Goal: Task Accomplishment & Management: Manage account settings

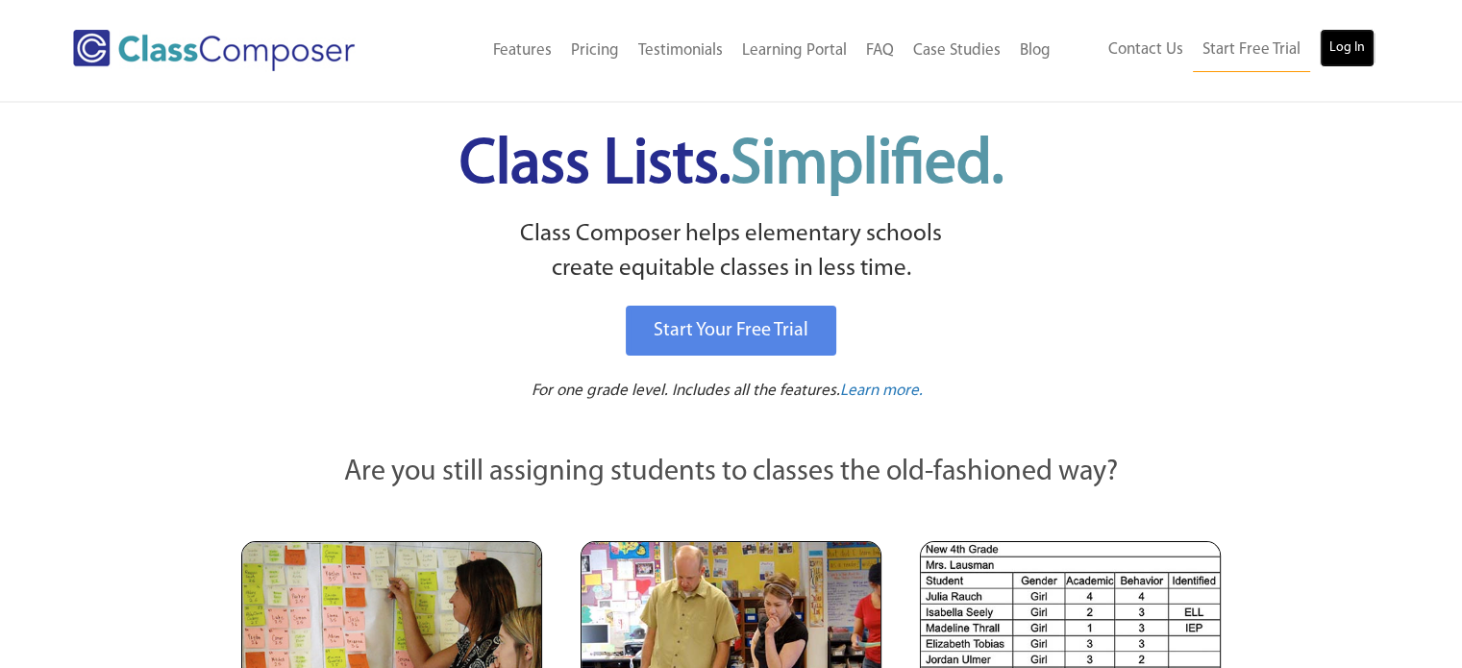
click at [1359, 43] on link "Log In" at bounding box center [1347, 48] width 55 height 38
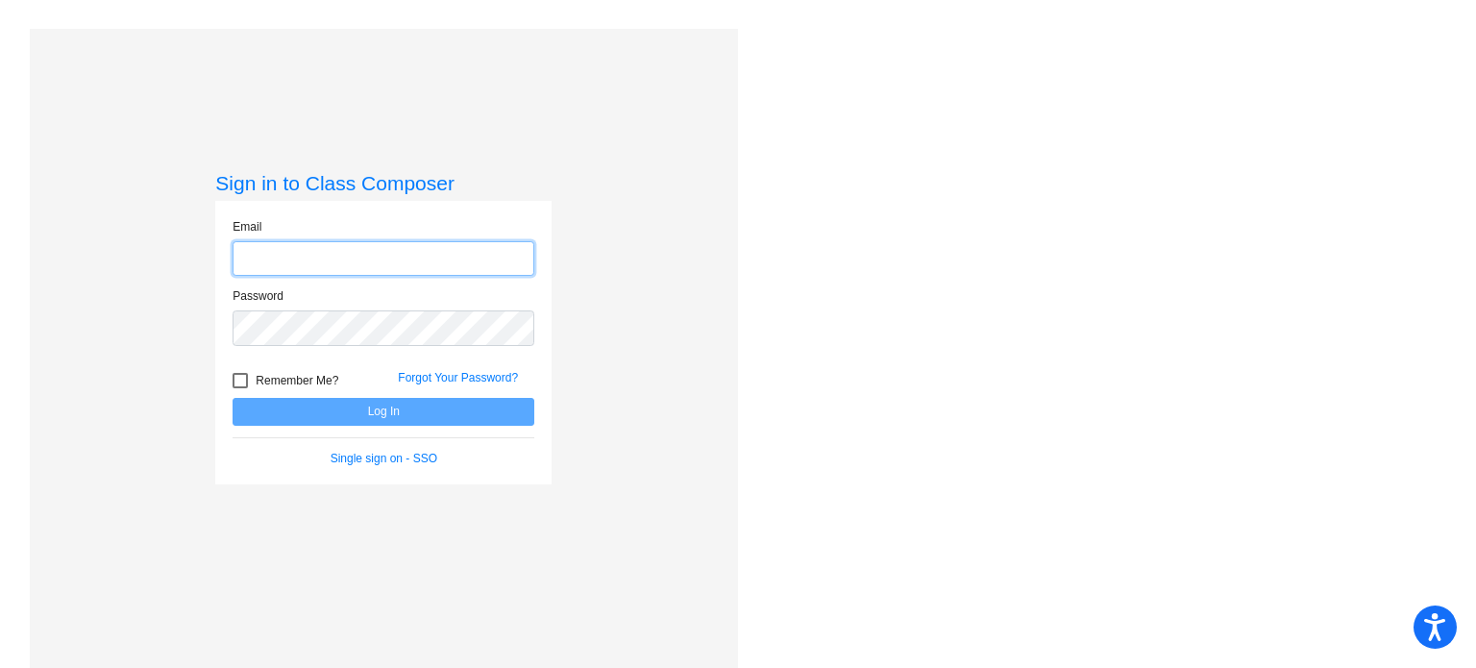
type input "[PERSON_NAME][EMAIL_ADDRESS][DOMAIN_NAME]"
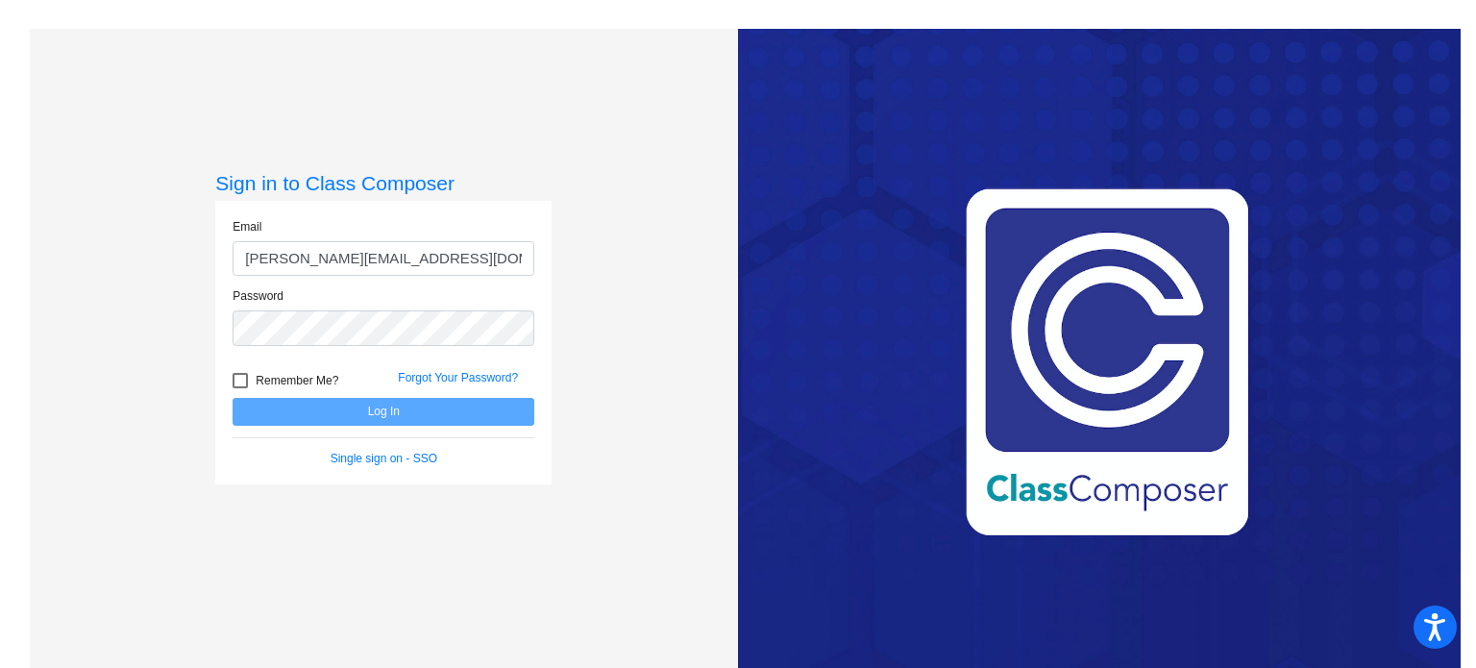
click at [376, 269] on input "[PERSON_NAME][EMAIL_ADDRESS][DOMAIN_NAME]" at bounding box center [384, 259] width 302 height 36
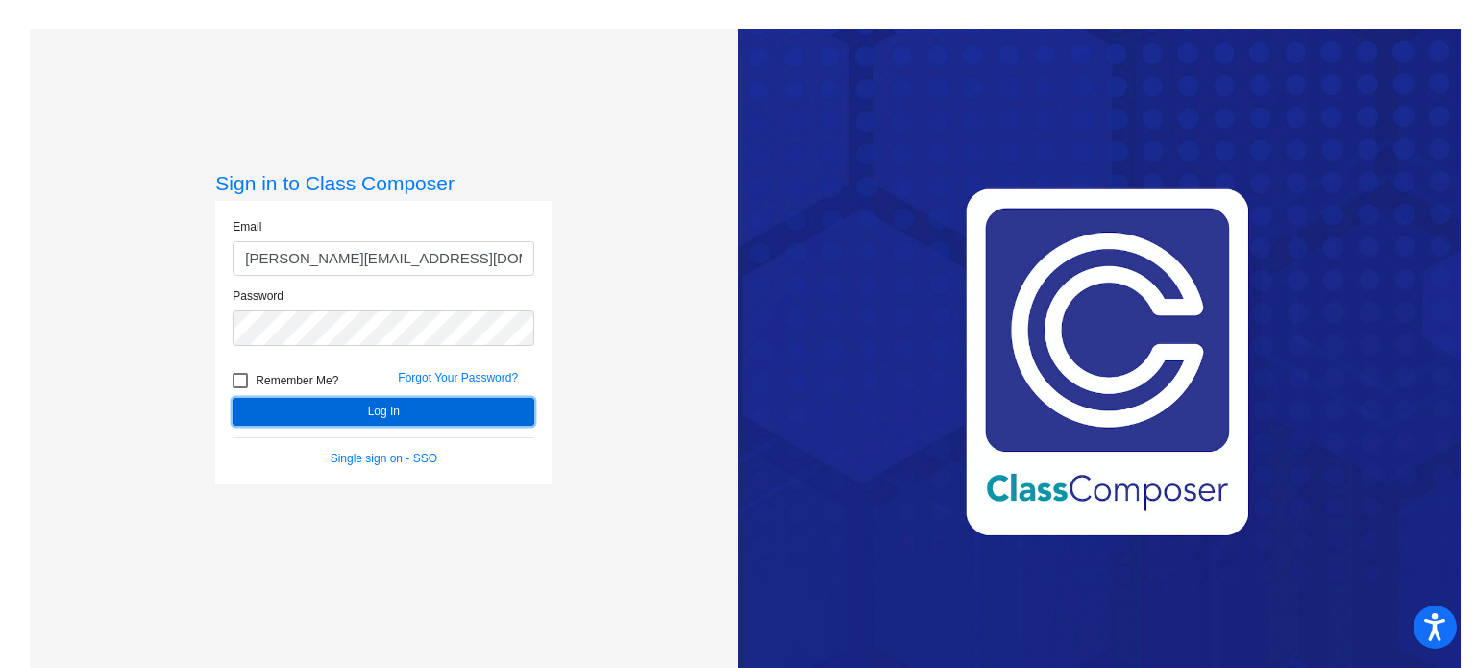
click at [276, 422] on button "Log In" at bounding box center [384, 412] width 302 height 28
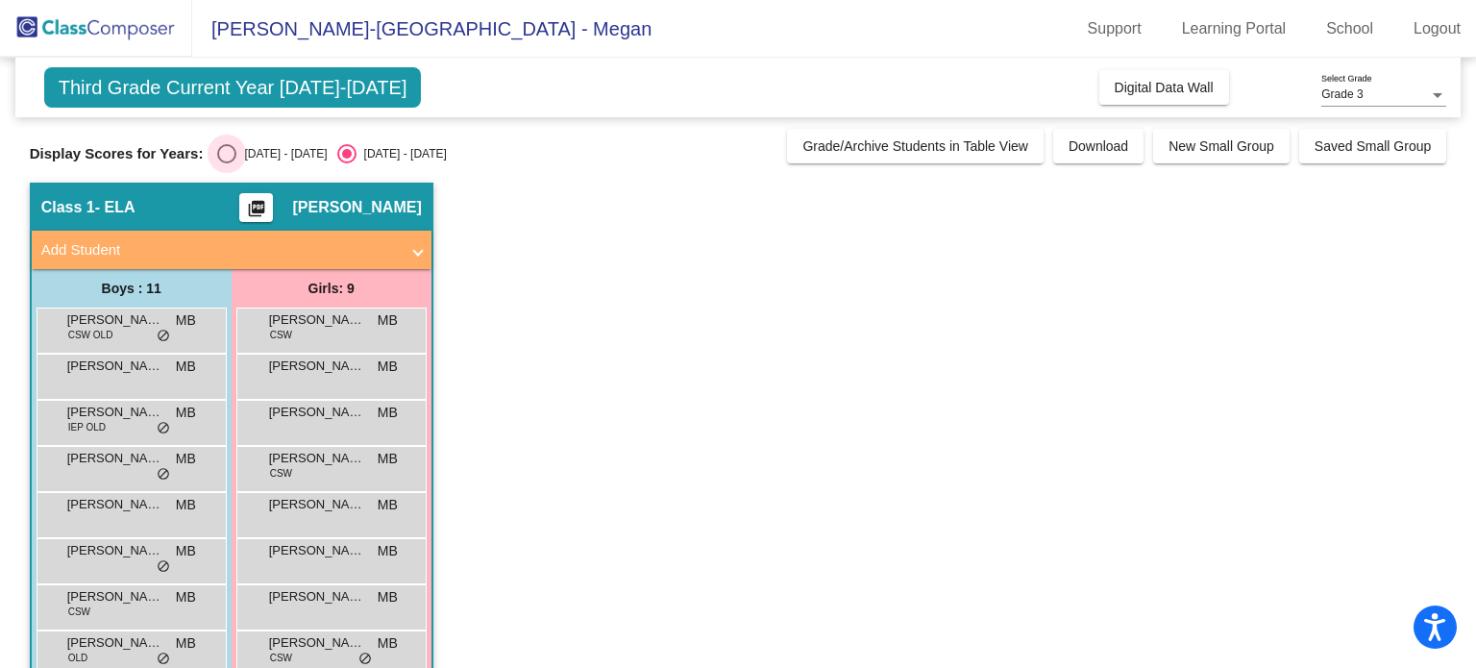
click at [235, 145] on div "Select an option" at bounding box center [226, 153] width 19 height 19
click at [227, 163] on input "2024 - 2025" at bounding box center [226, 163] width 1 height 1
radio input "true"
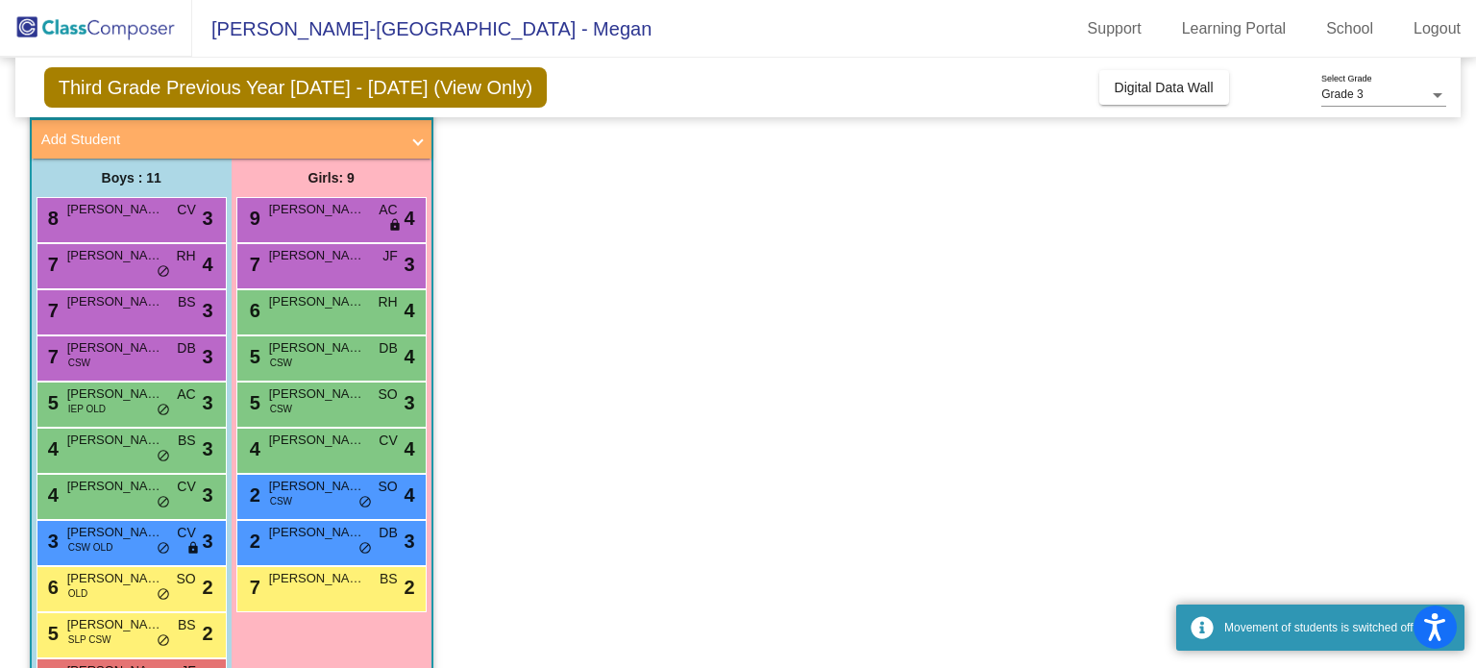
scroll to position [177, 0]
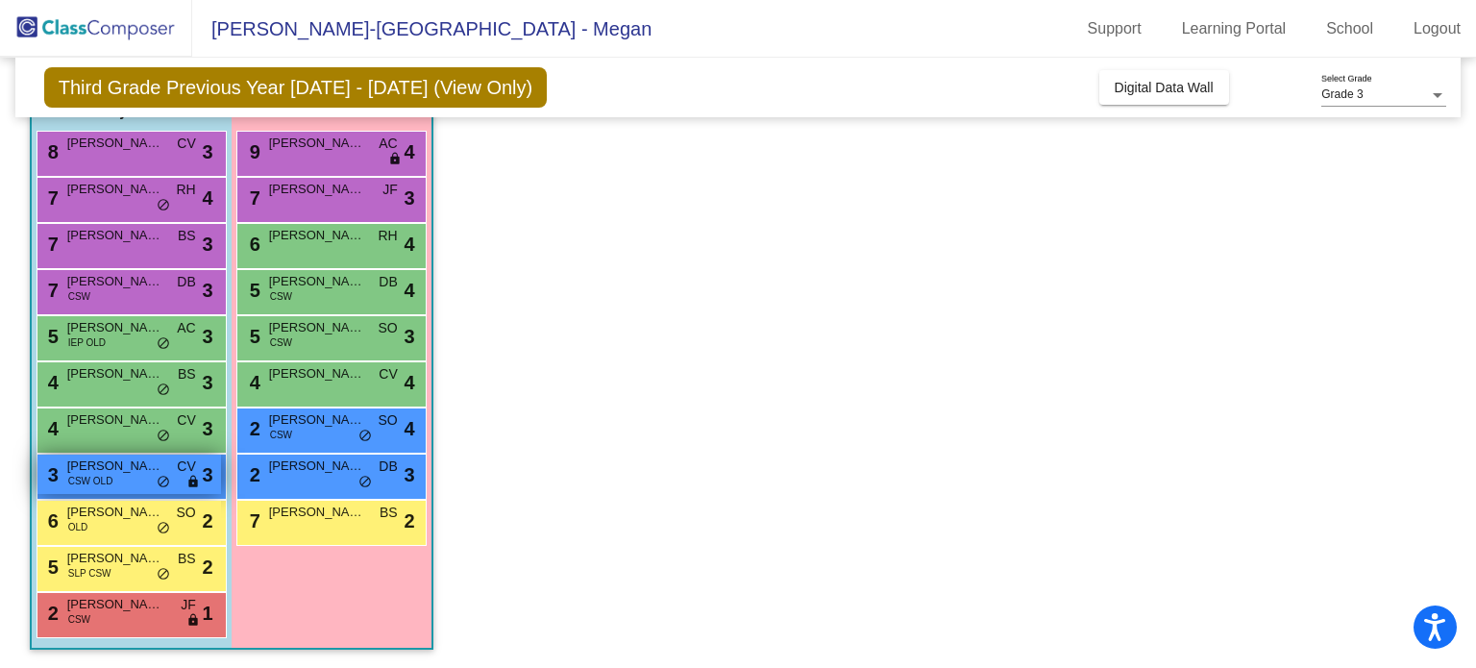
click at [90, 463] on span "Aaron Gordon" at bounding box center [115, 466] width 96 height 19
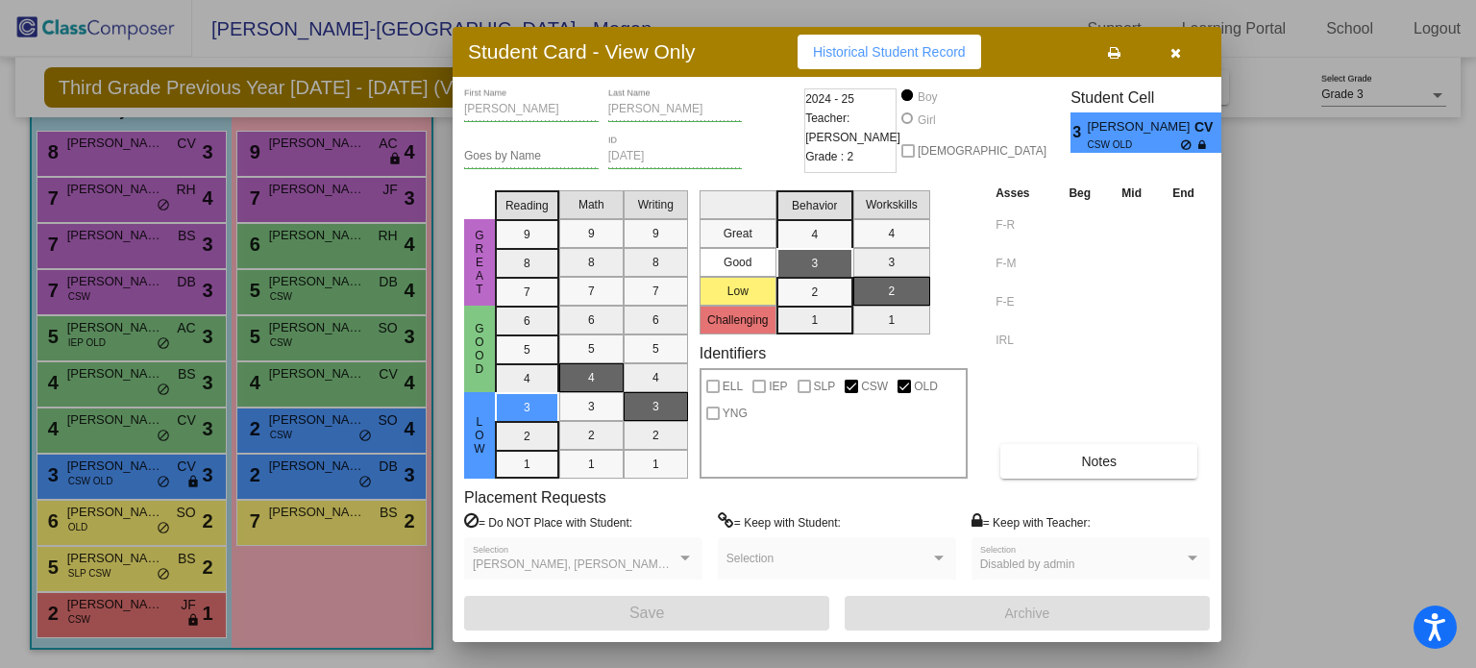
click at [1073, 439] on div "Asses Beg Mid End F-R F-M F-E IRL Notes" at bounding box center [1100, 331] width 219 height 296
click at [1069, 455] on button "Notes" at bounding box center [1098, 461] width 197 height 35
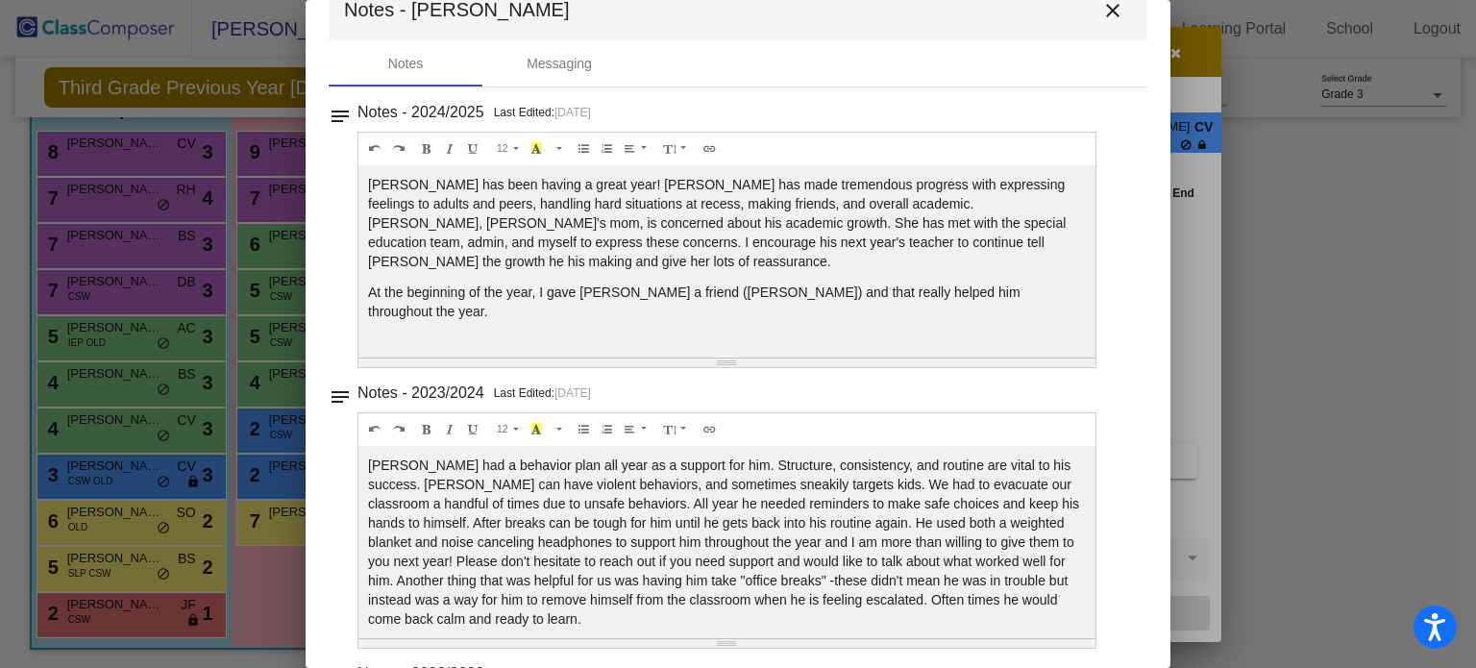
scroll to position [0, 0]
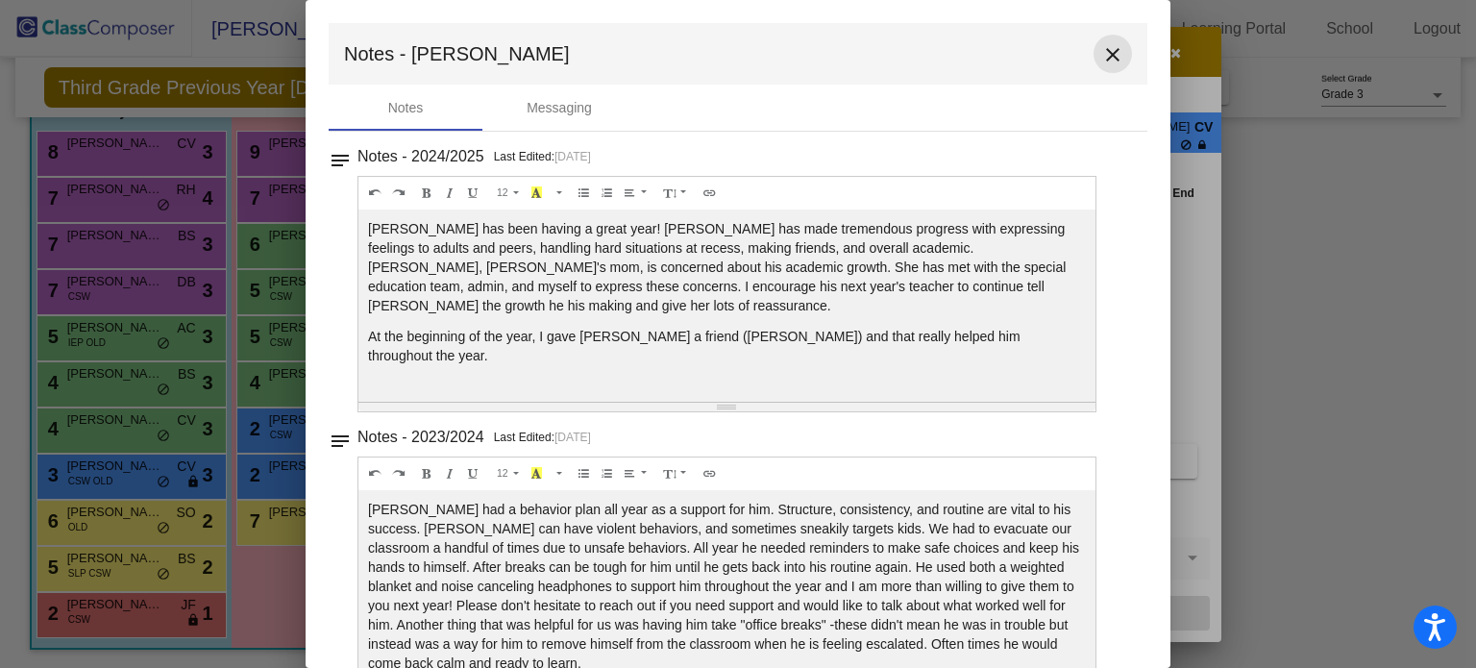
click at [1107, 55] on mat-icon "close" at bounding box center [1112, 54] width 23 height 23
